Goal: Task Accomplishment & Management: Complete application form

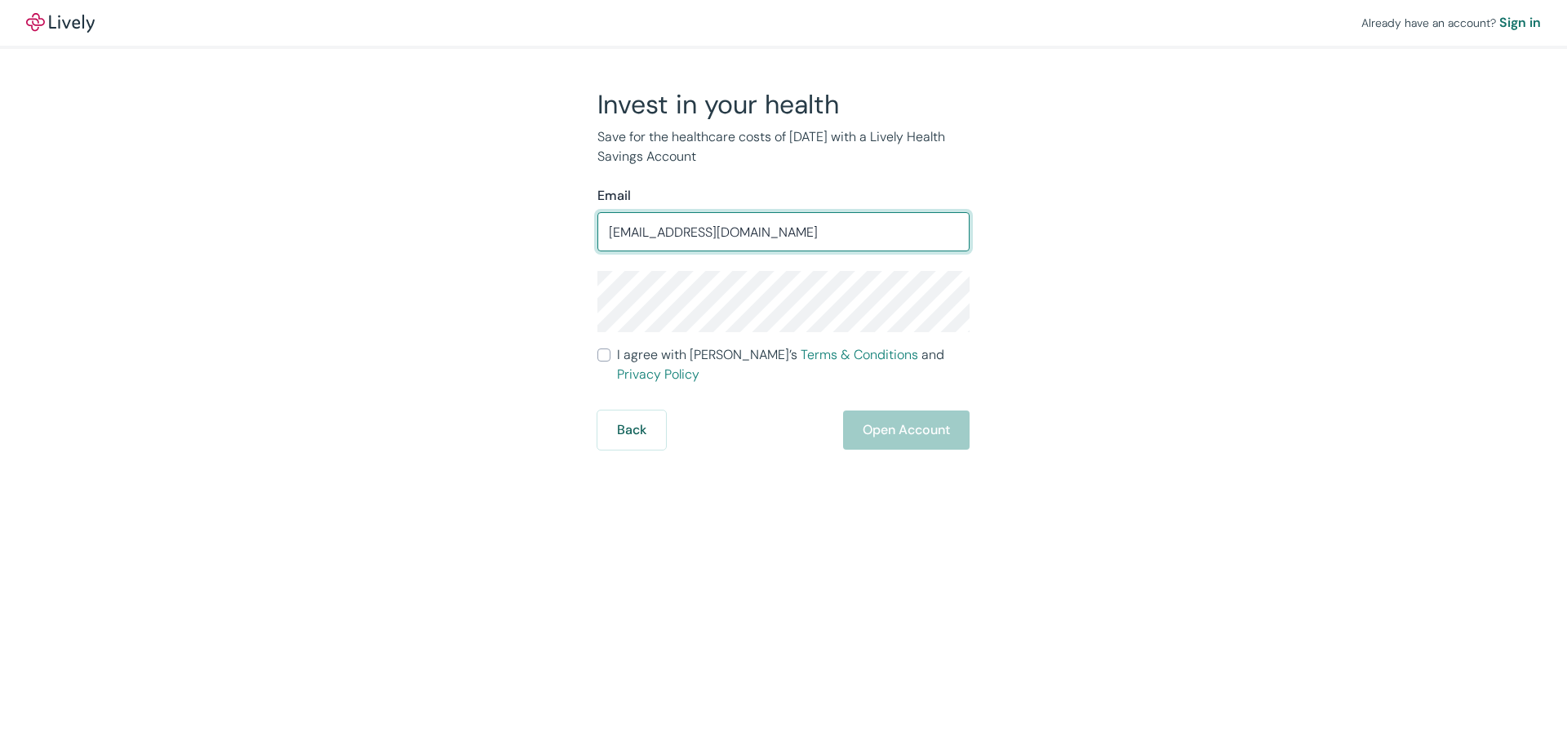
type input "[EMAIL_ADDRESS][DOMAIN_NAME]"
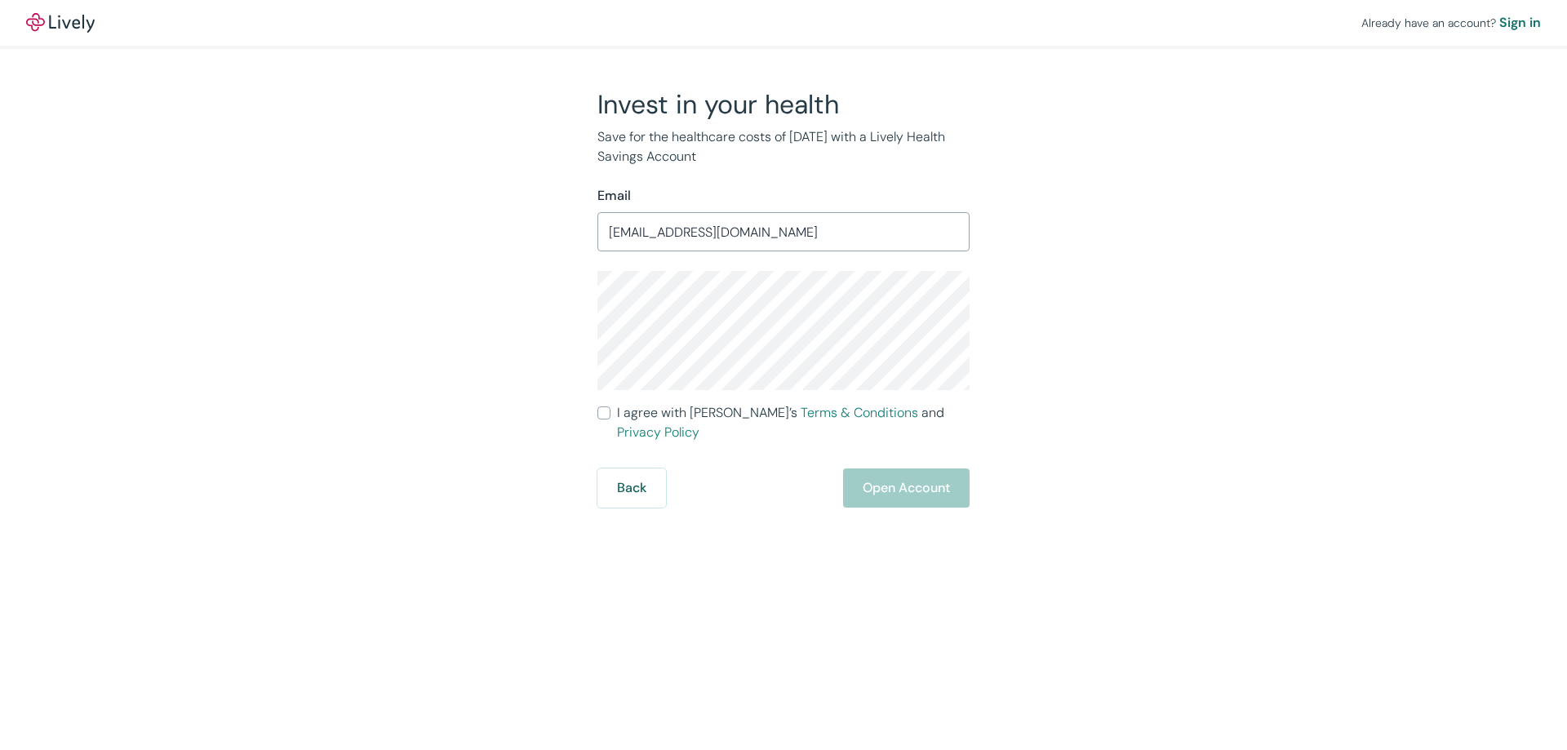
click at [607, 416] on input "I agree with Lively’s Terms & Conditions and Privacy Policy" at bounding box center [603, 412] width 13 height 13
checkbox input "true"
click at [878, 468] on button "Open Account" at bounding box center [906, 487] width 126 height 39
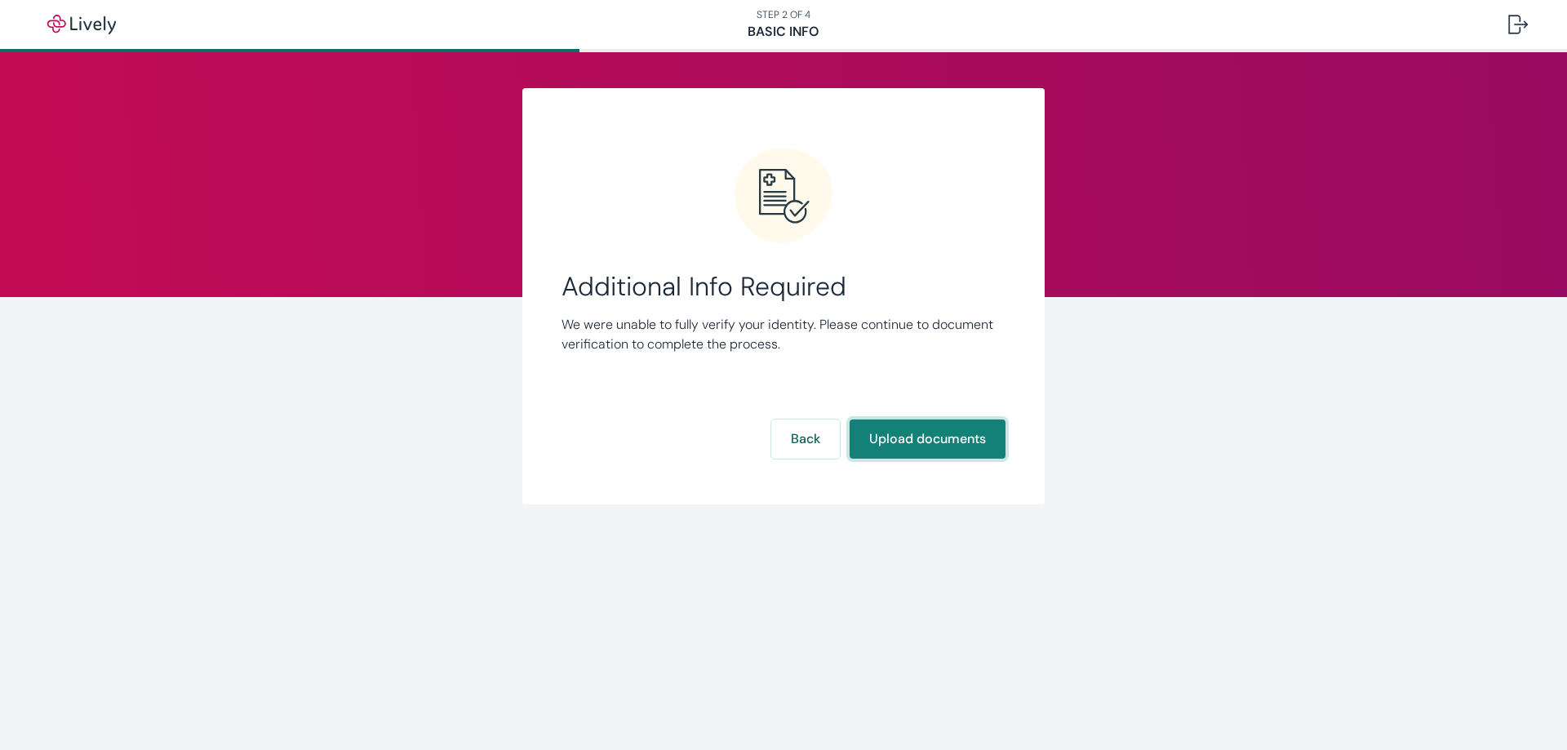
click at [986, 447] on button "Upload documents" at bounding box center [927, 438] width 156 height 39
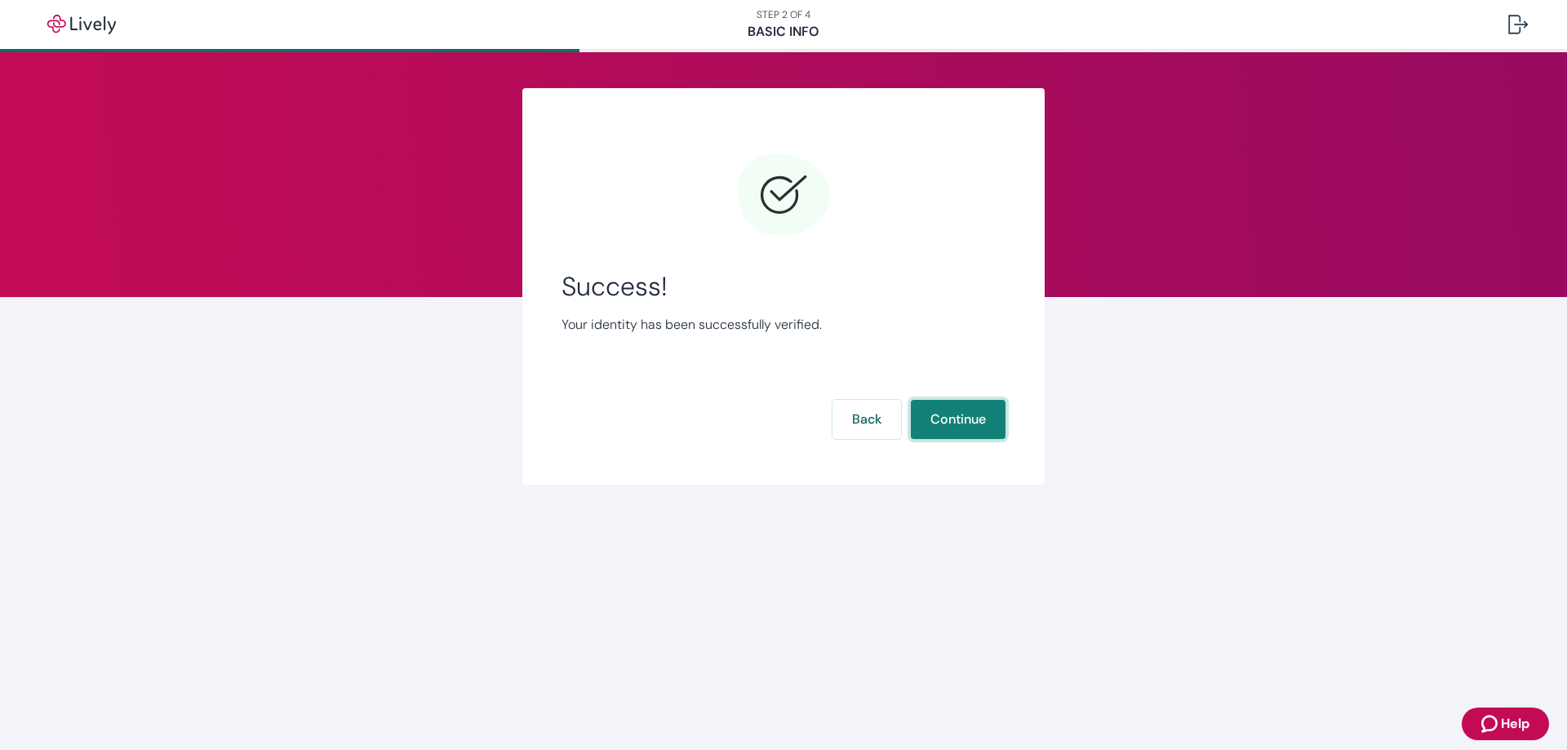
click at [949, 413] on button "Continue" at bounding box center [958, 419] width 95 height 39
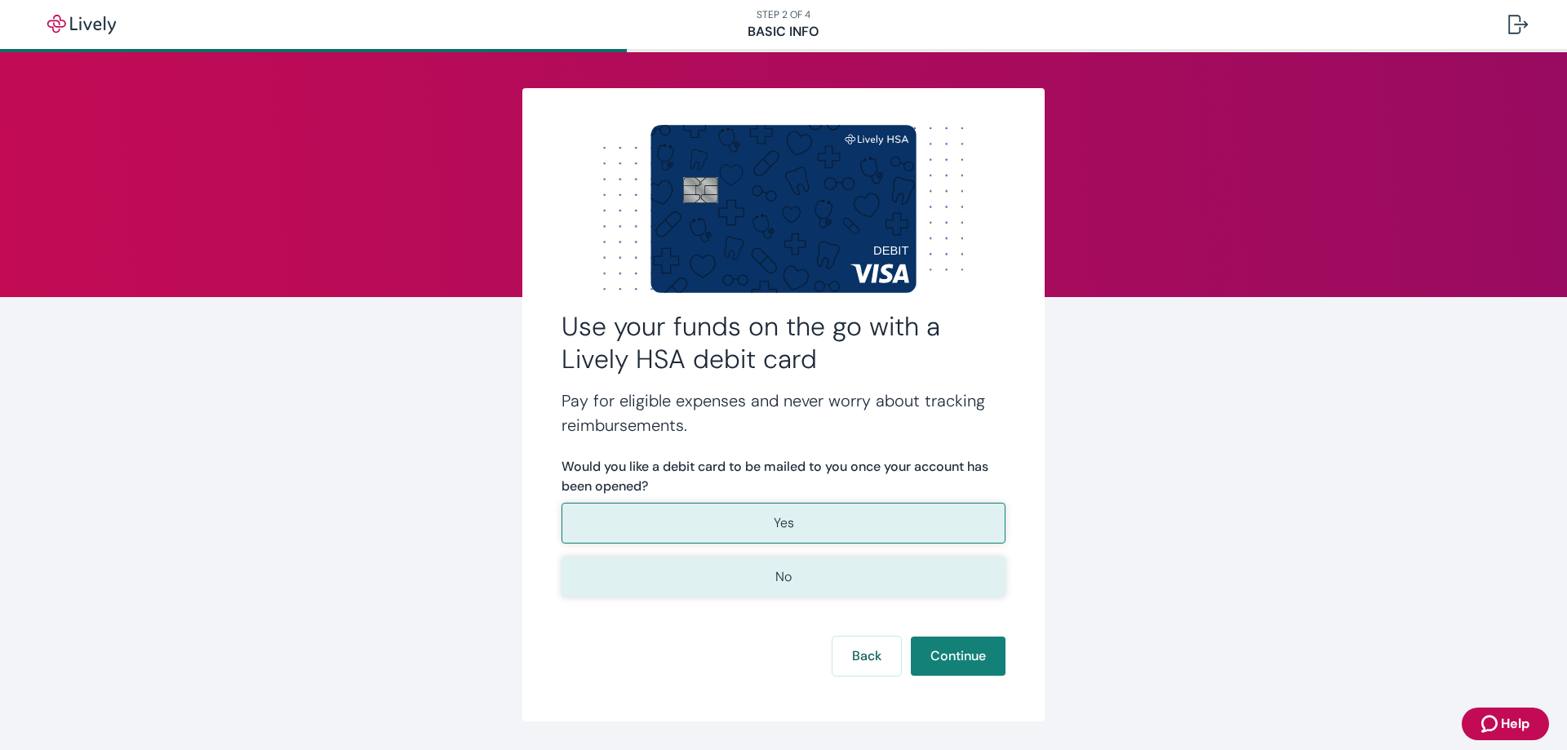
click at [875, 570] on button "No" at bounding box center [783, 576] width 444 height 41
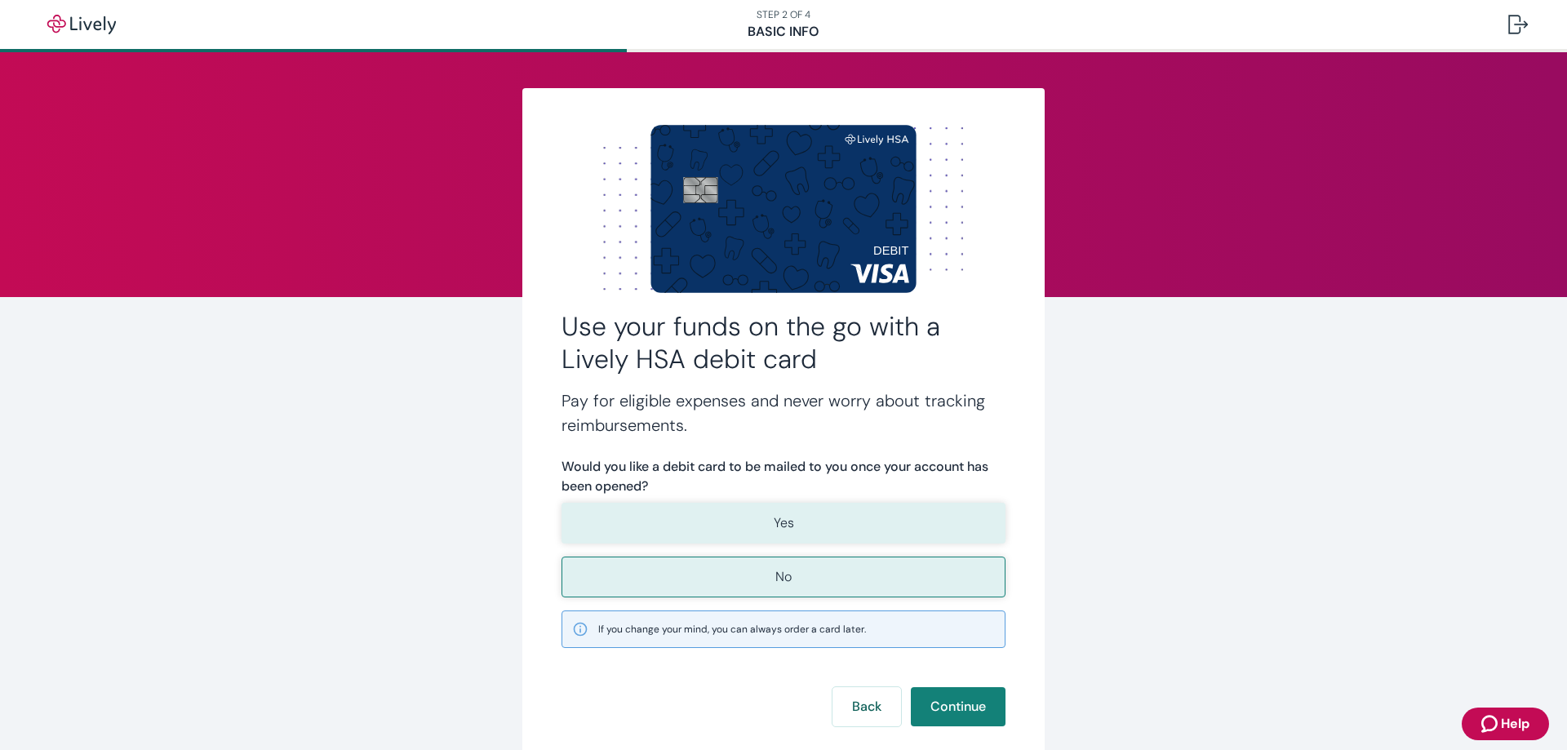
click at [868, 534] on button "Yes" at bounding box center [783, 523] width 444 height 41
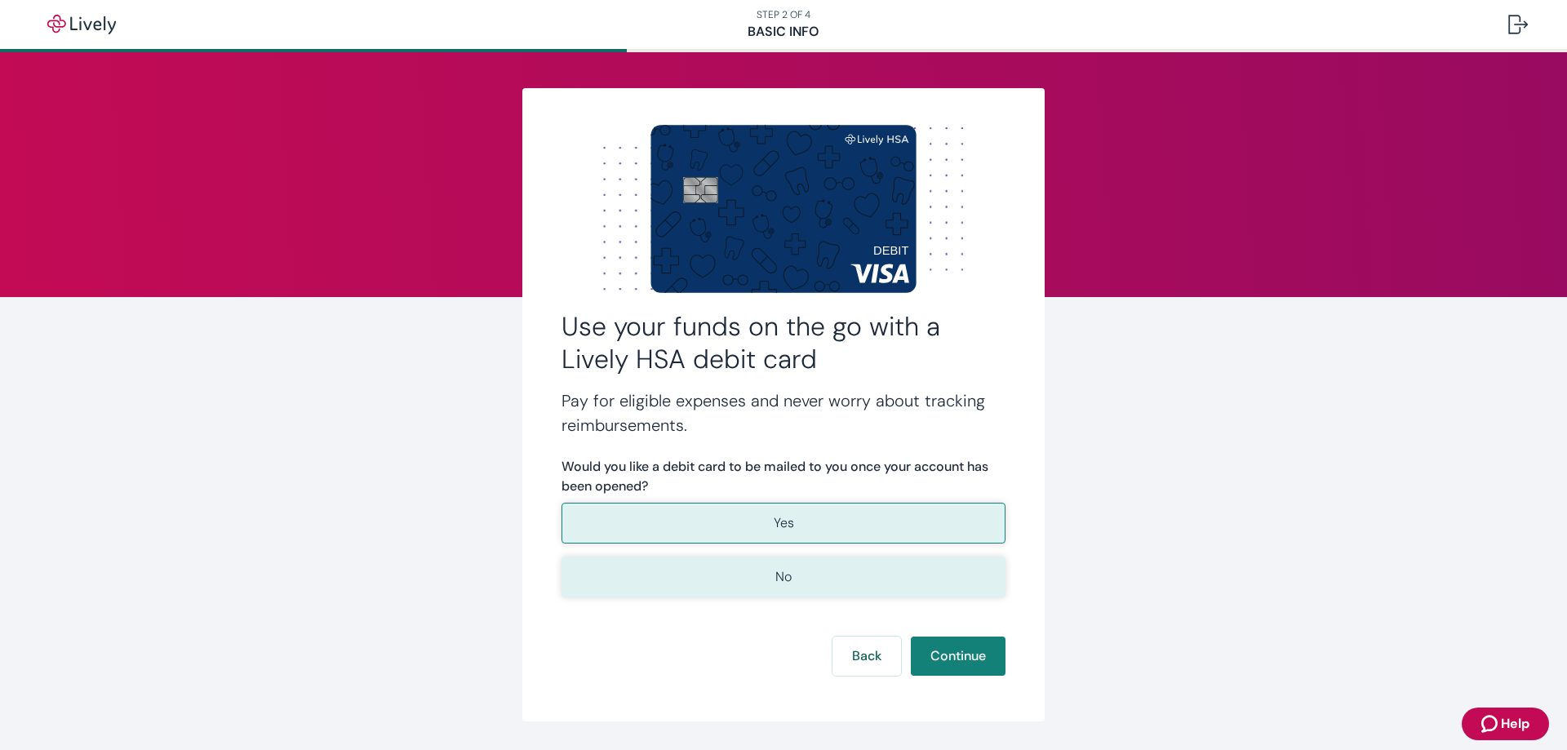
click at [869, 556] on button "No" at bounding box center [783, 576] width 444 height 41
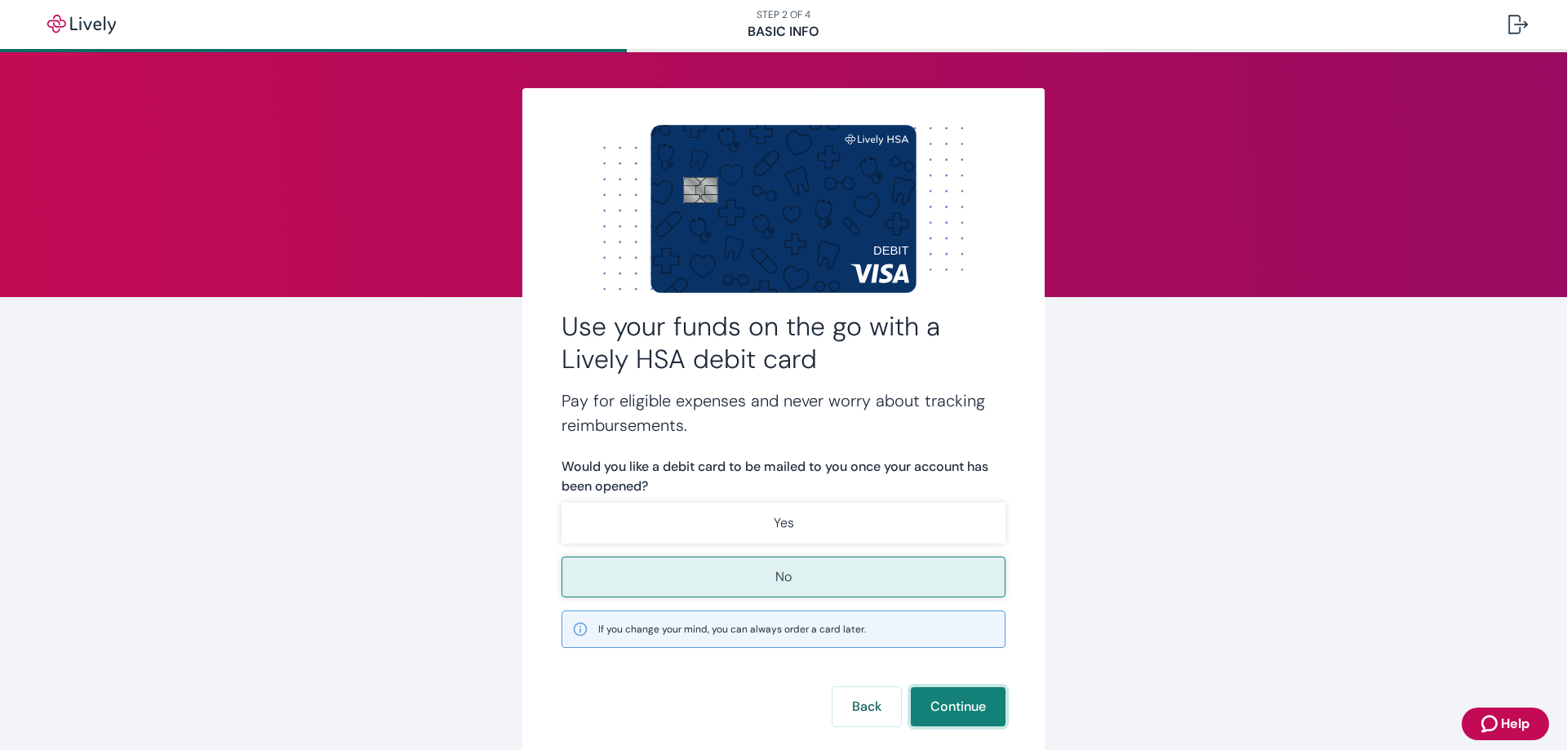
click at [943, 695] on button "Continue" at bounding box center [958, 706] width 95 height 39
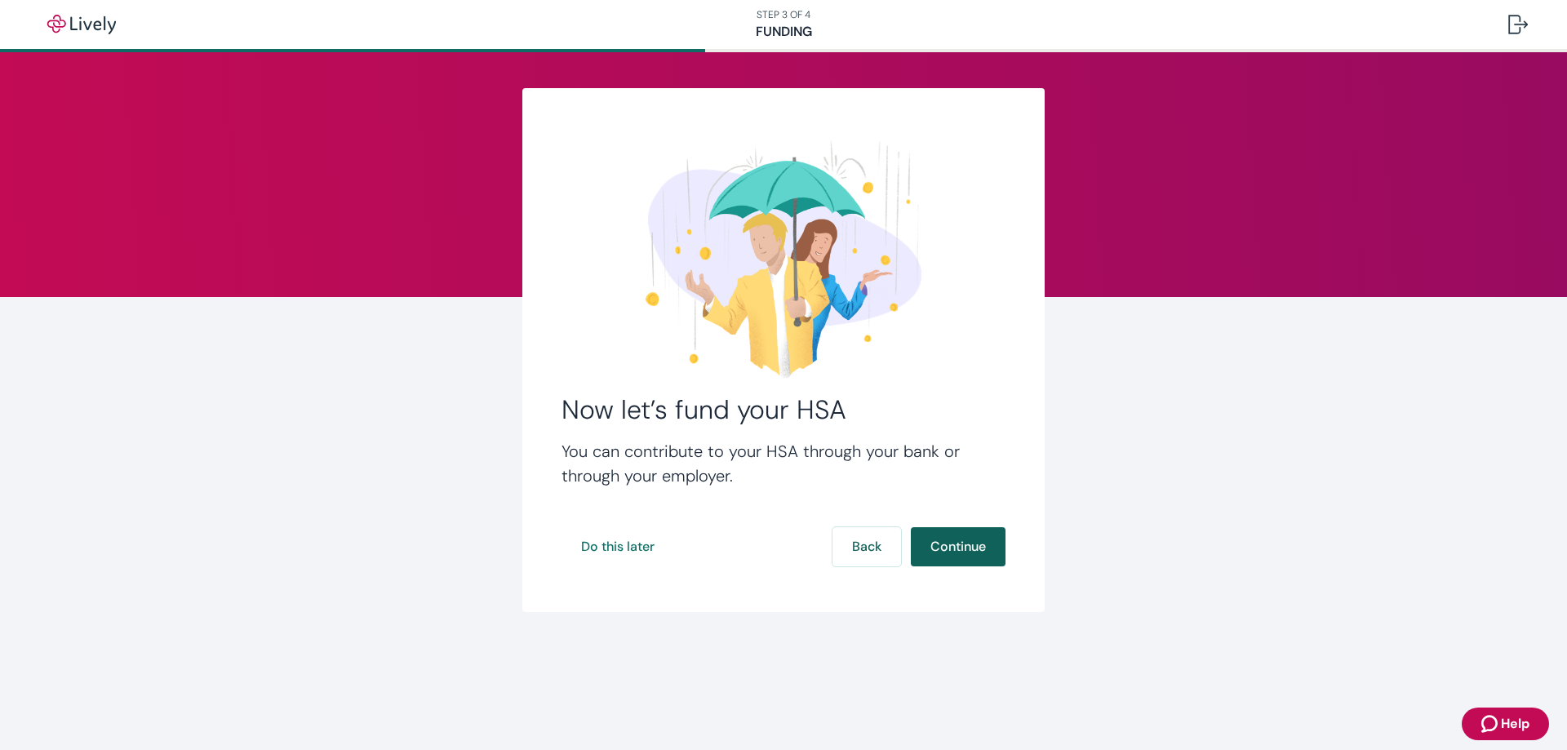
click at [974, 544] on button "Continue" at bounding box center [958, 546] width 95 height 39
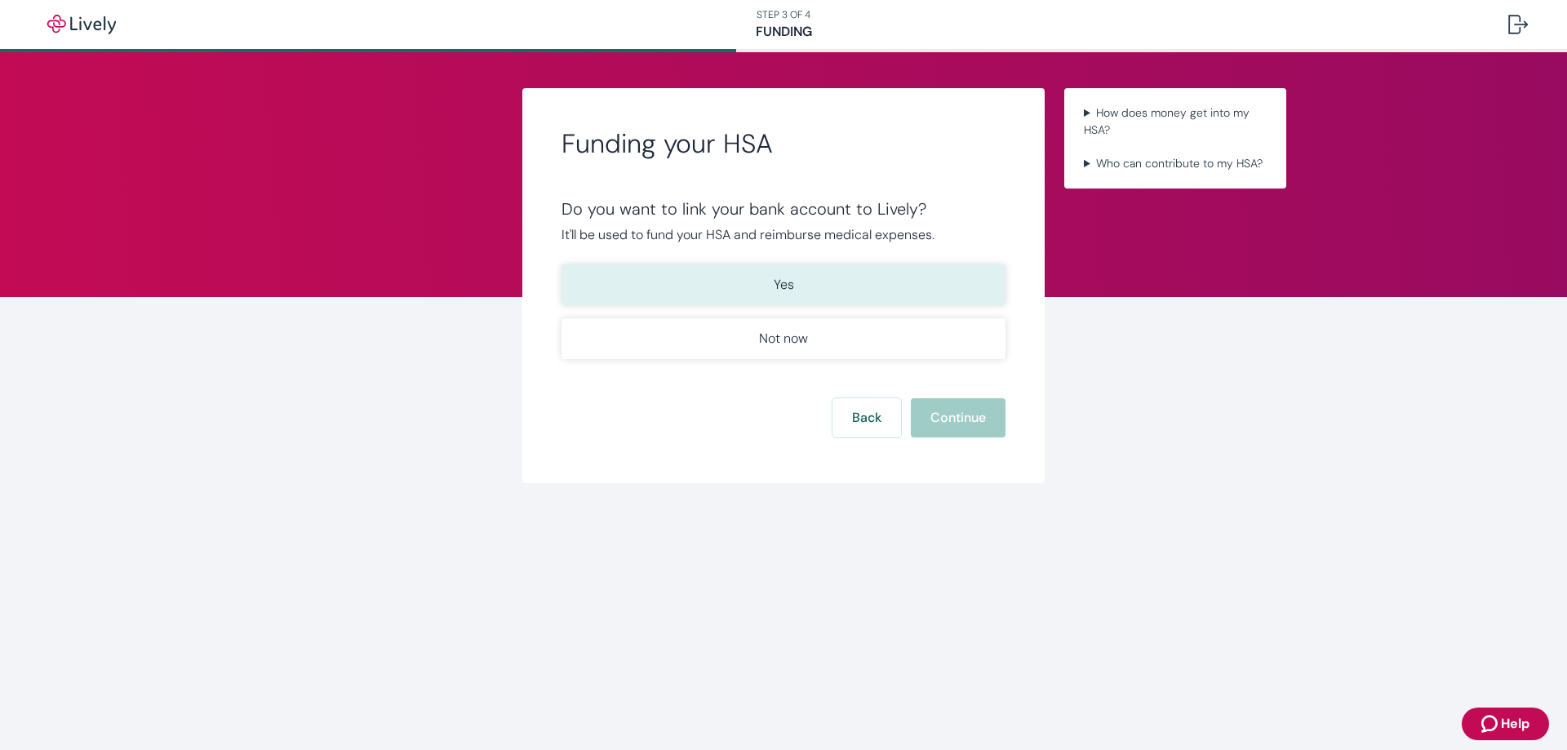
click at [773, 279] on p "Yes" at bounding box center [783, 285] width 20 height 20
click at [942, 423] on button "Continue" at bounding box center [958, 417] width 95 height 39
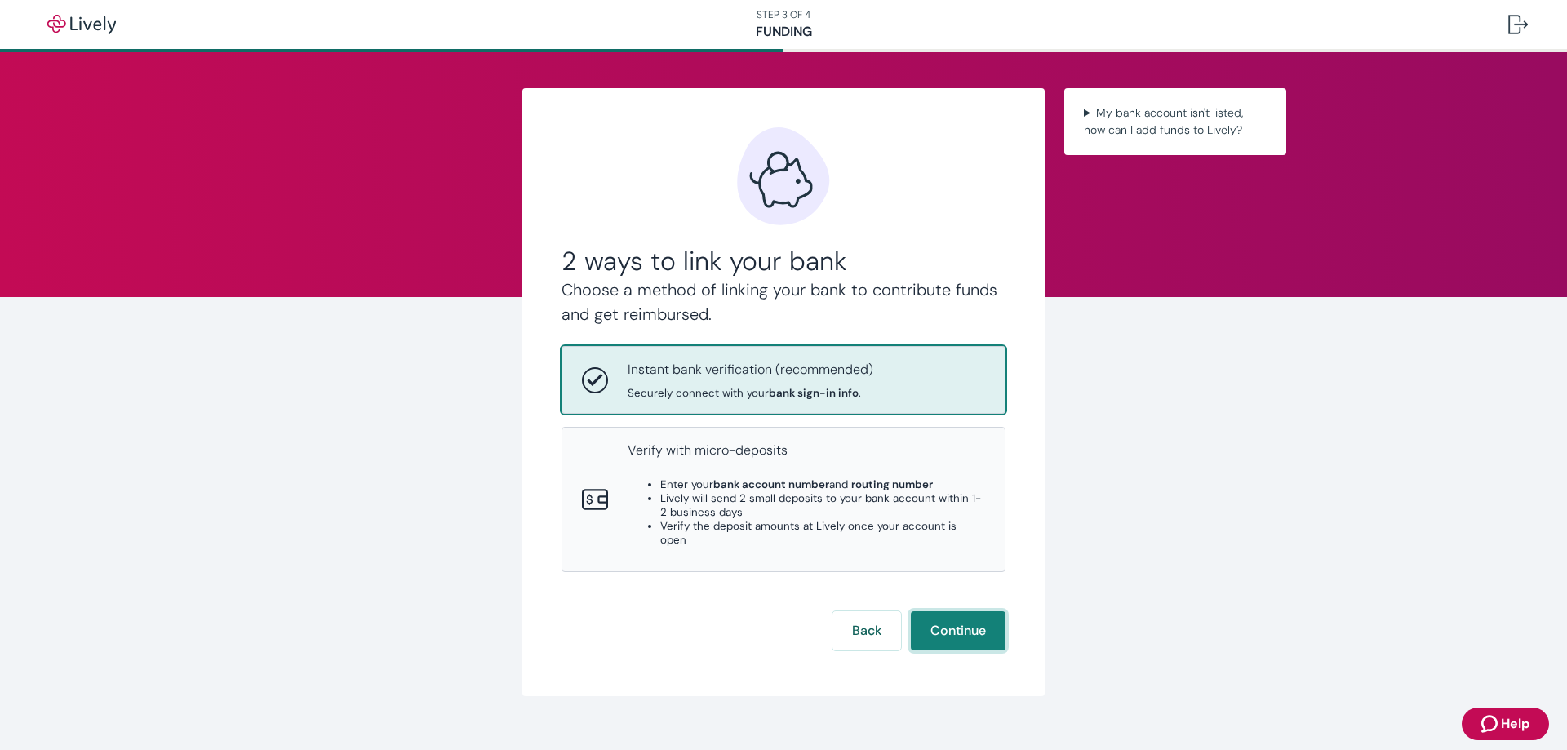
click at [963, 611] on button "Continue" at bounding box center [958, 630] width 95 height 39
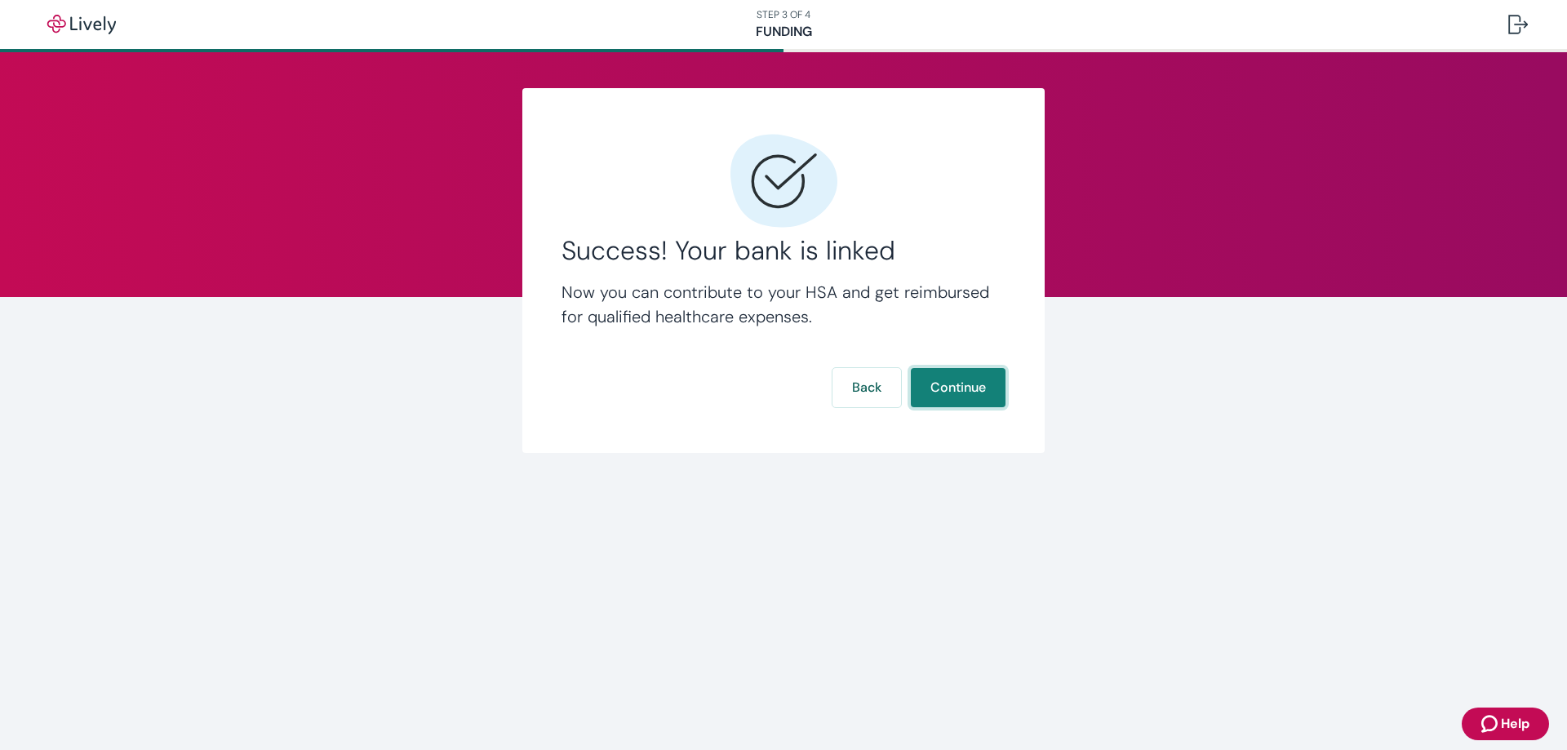
click at [968, 388] on button "Continue" at bounding box center [958, 387] width 95 height 39
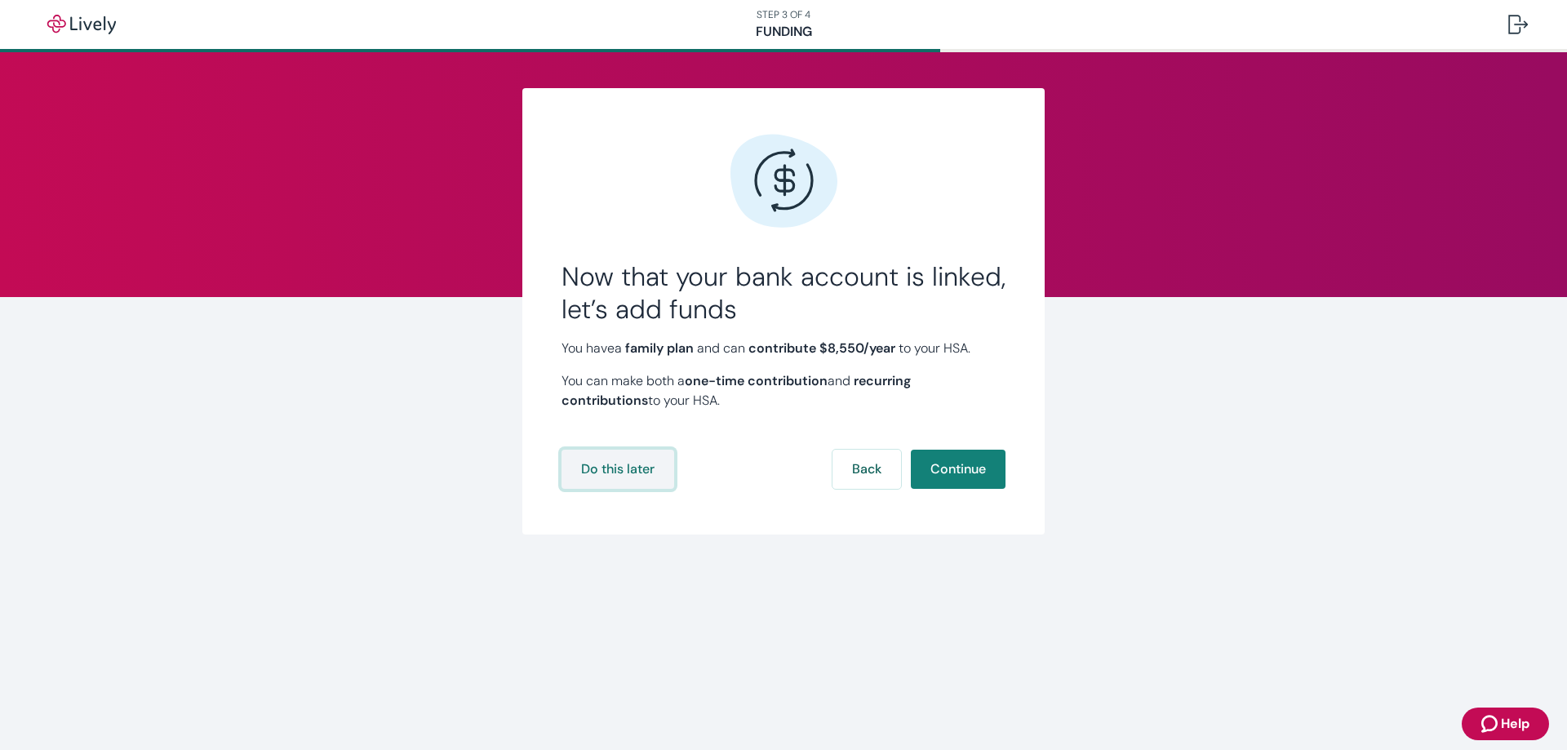
click at [622, 470] on button "Do this later" at bounding box center [617, 469] width 113 height 39
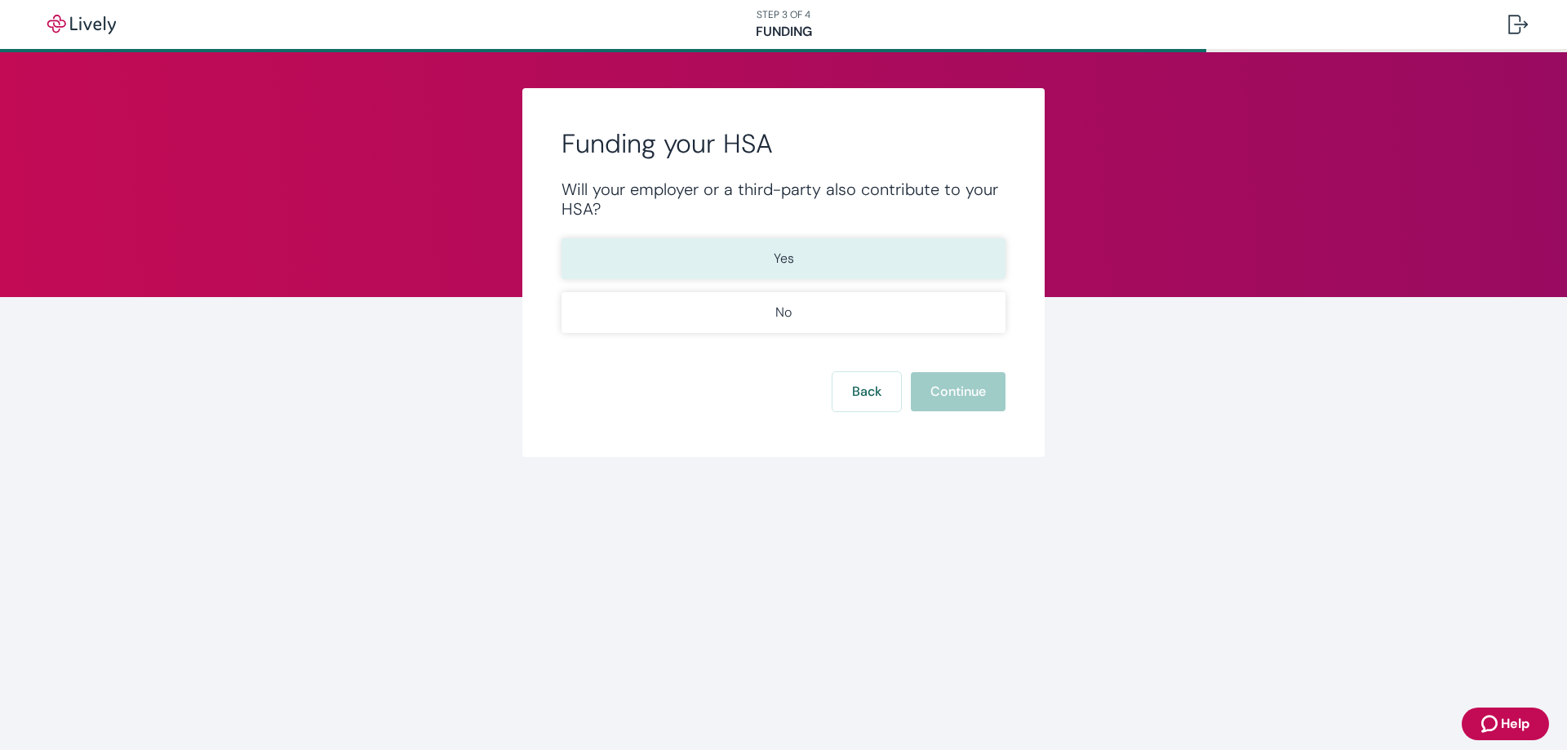
click at [796, 256] on button "Yes" at bounding box center [783, 258] width 444 height 41
click at [962, 391] on button "Continue" at bounding box center [958, 391] width 95 height 39
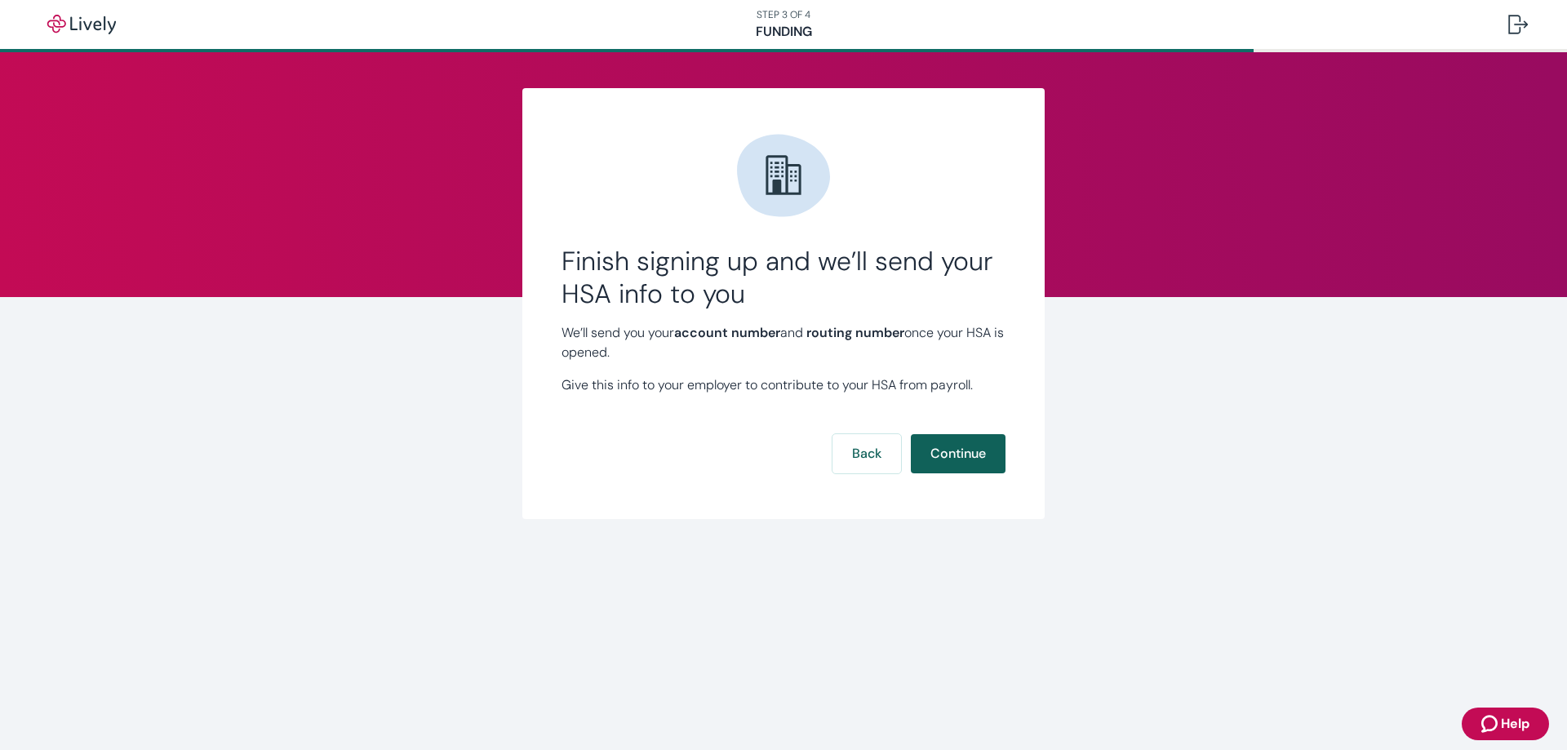
click at [923, 450] on button "Continue" at bounding box center [958, 453] width 95 height 39
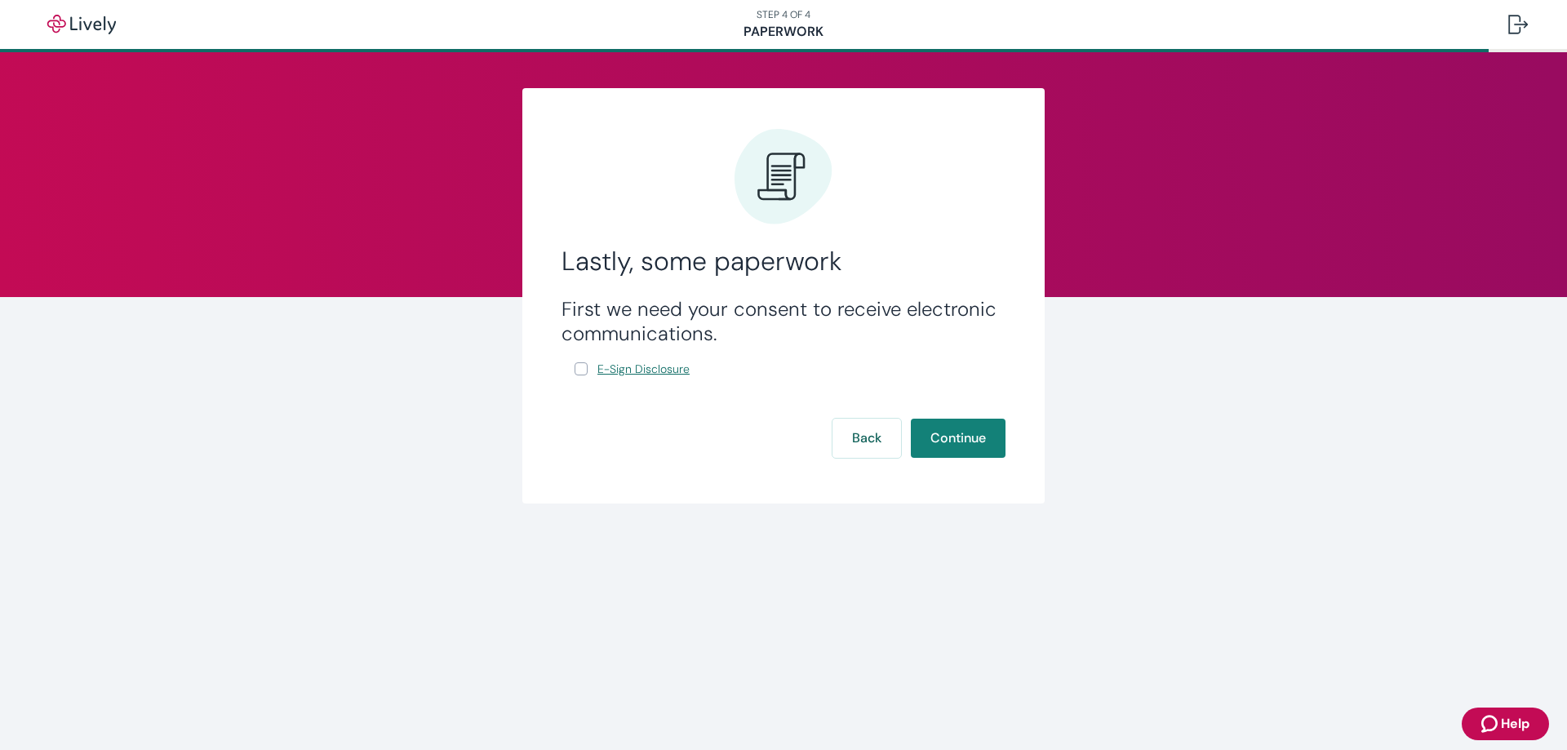
click at [671, 374] on span "E-Sign Disclosure" at bounding box center [643, 369] width 92 height 17
click at [580, 362] on input "E-Sign Disclosure" at bounding box center [580, 368] width 13 height 13
checkbox input "true"
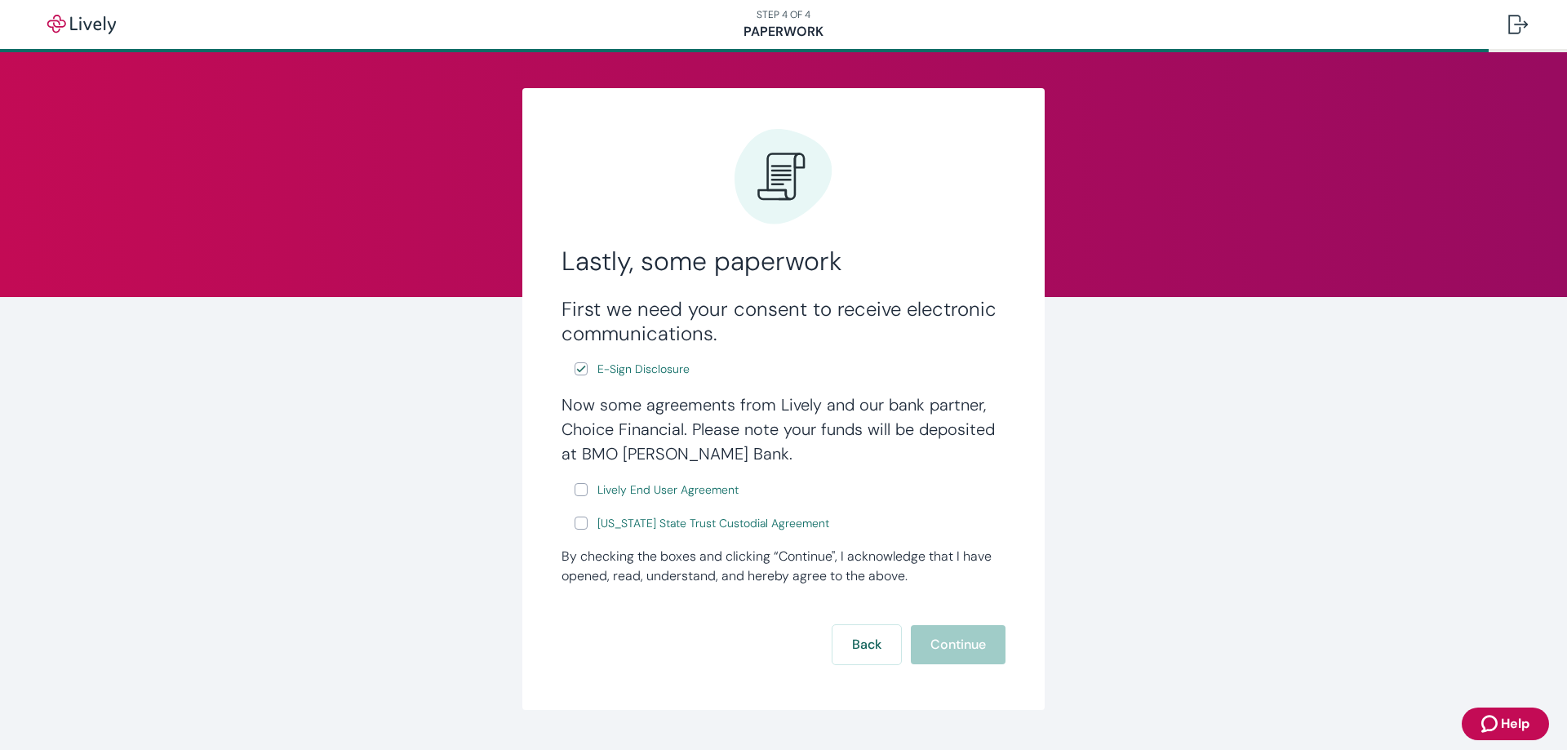
click at [579, 492] on input "Lively End User Agreement" at bounding box center [580, 489] width 13 height 13
checkbox input "true"
click at [581, 529] on input "[US_STATE] State Trust Custodial Agreement" at bounding box center [580, 522] width 13 height 13
checkbox input "true"
click at [933, 644] on button "Continue" at bounding box center [958, 644] width 95 height 39
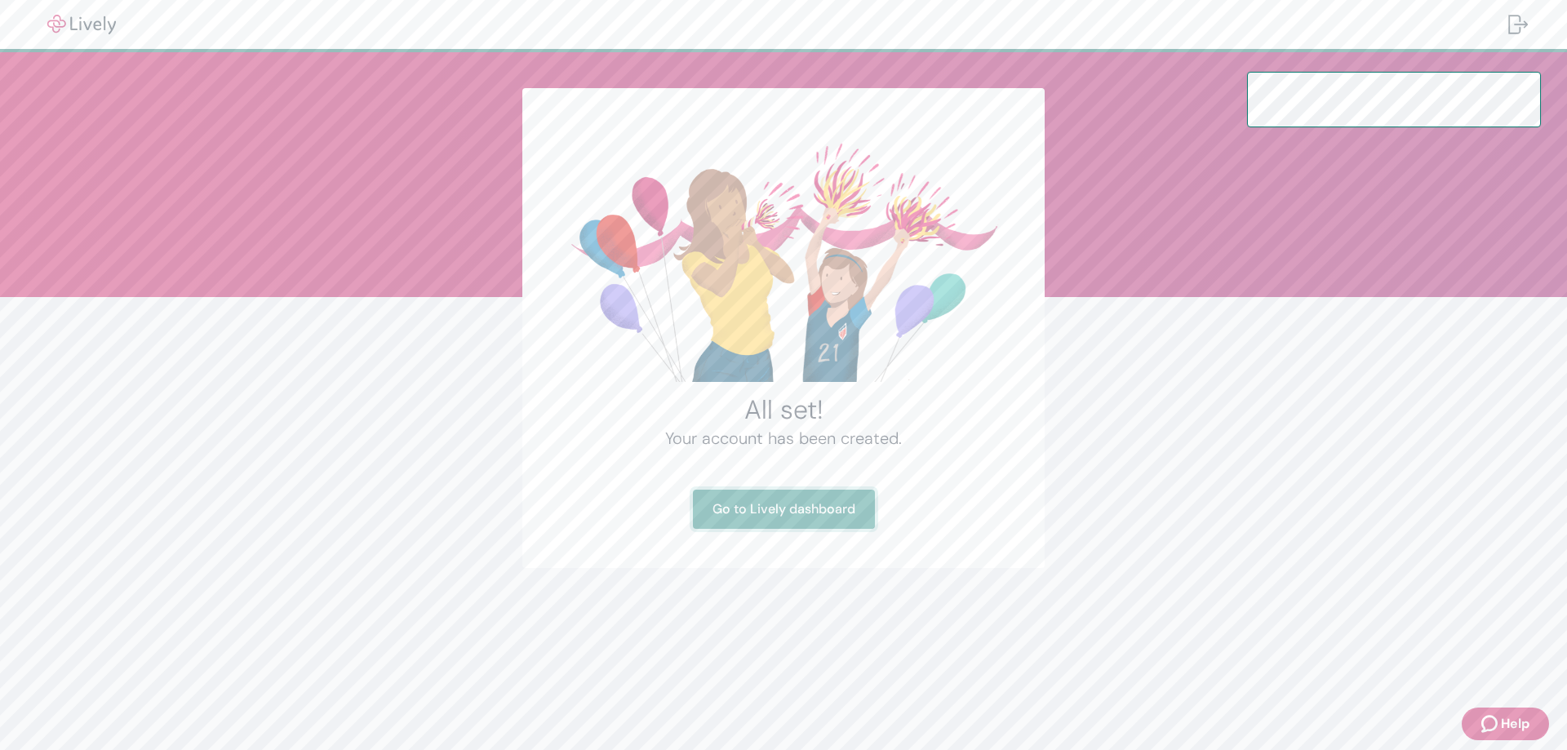
click at [784, 514] on link "Go to Lively dashboard" at bounding box center [784, 509] width 182 height 39
